Goal: Task Accomplishment & Management: Manage account settings

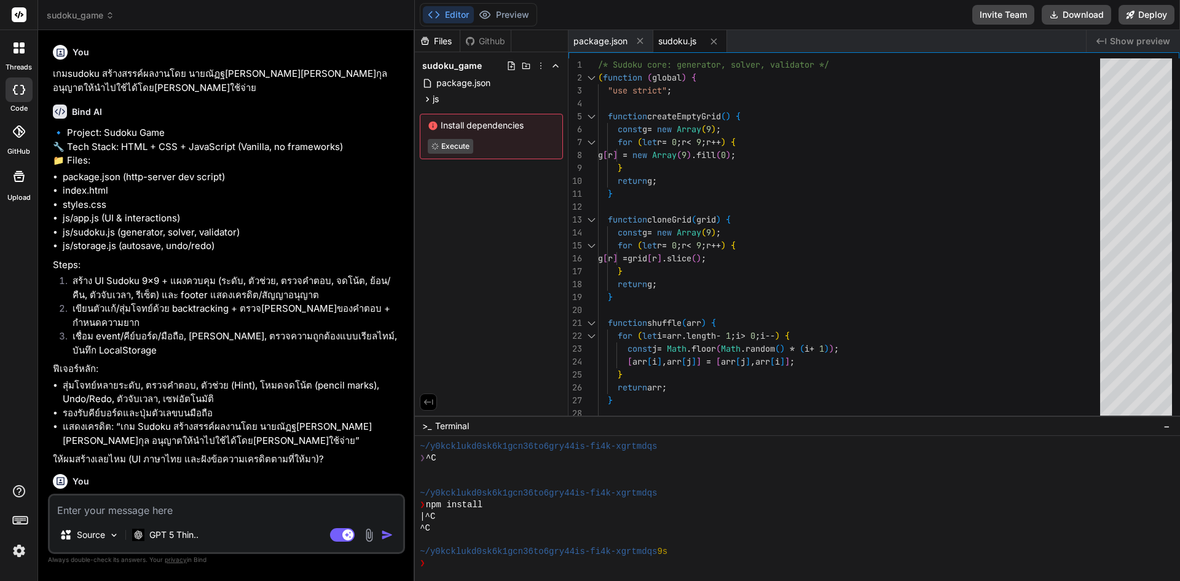
scroll to position [23, 0]
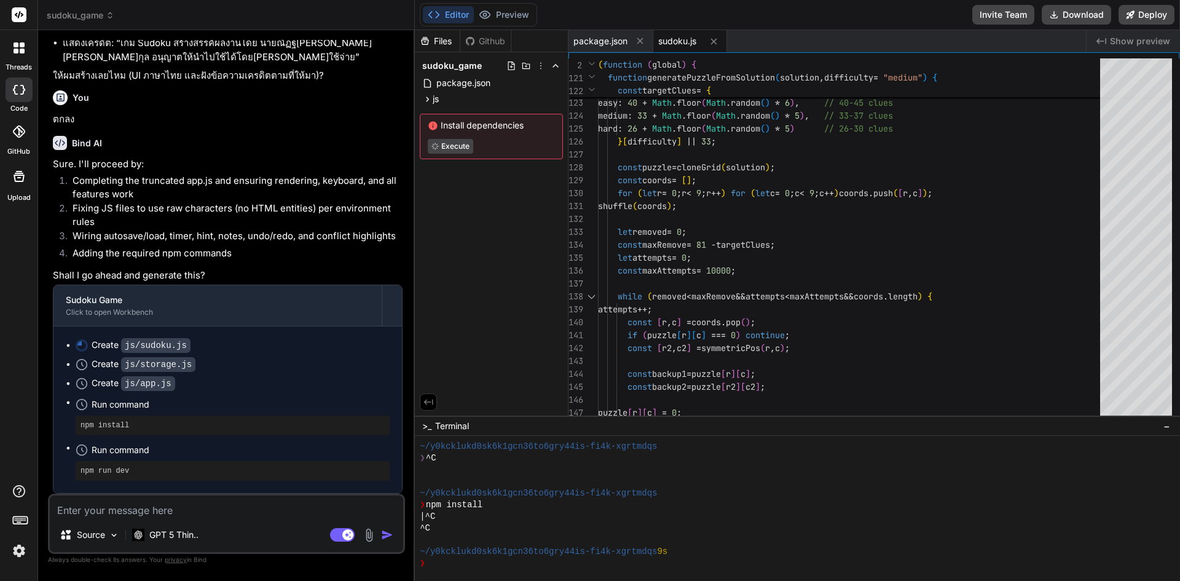
click at [23, 548] on img at bounding box center [19, 550] width 21 height 21
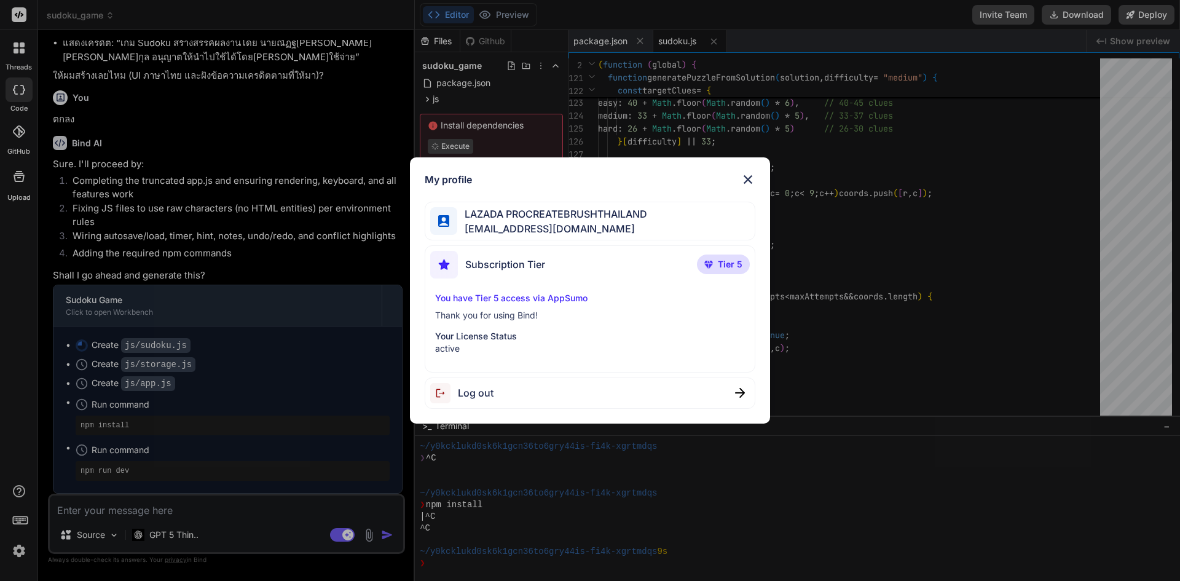
click at [522, 400] on div "Log out" at bounding box center [590, 392] width 331 height 31
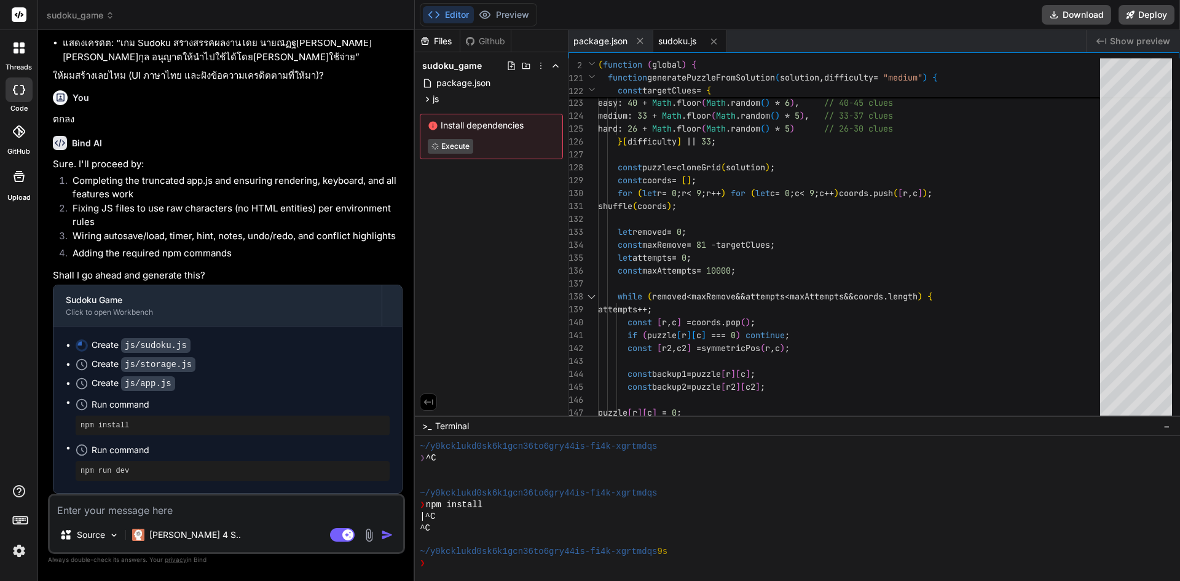
type textarea "x"
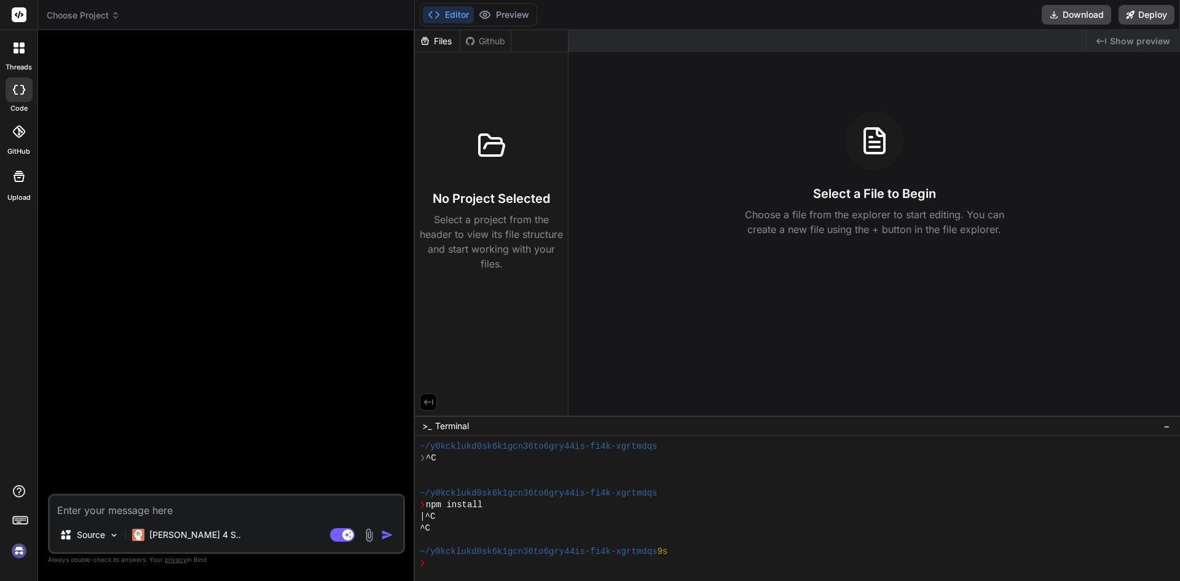
scroll to position [0, 0]
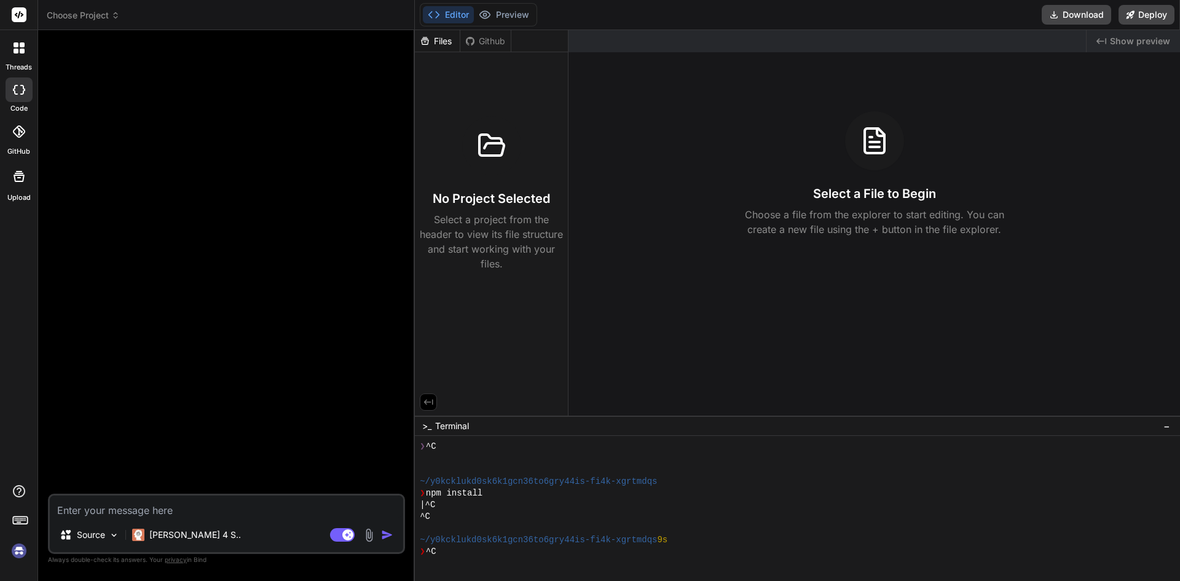
click at [20, 557] on img at bounding box center [19, 550] width 21 height 21
click at [17, 547] on img at bounding box center [19, 550] width 21 height 21
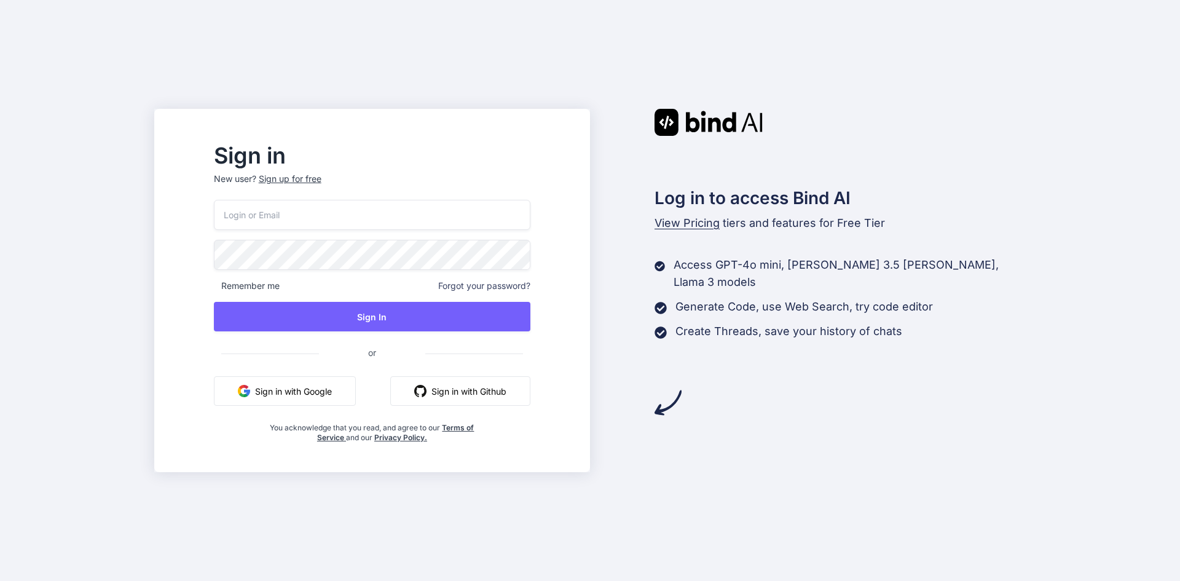
type input "[EMAIL_ADDRESS][DOMAIN_NAME]"
click at [507, 291] on span "Forgot your password?" at bounding box center [484, 286] width 92 height 12
